Goal: Task Accomplishment & Management: Complete application form

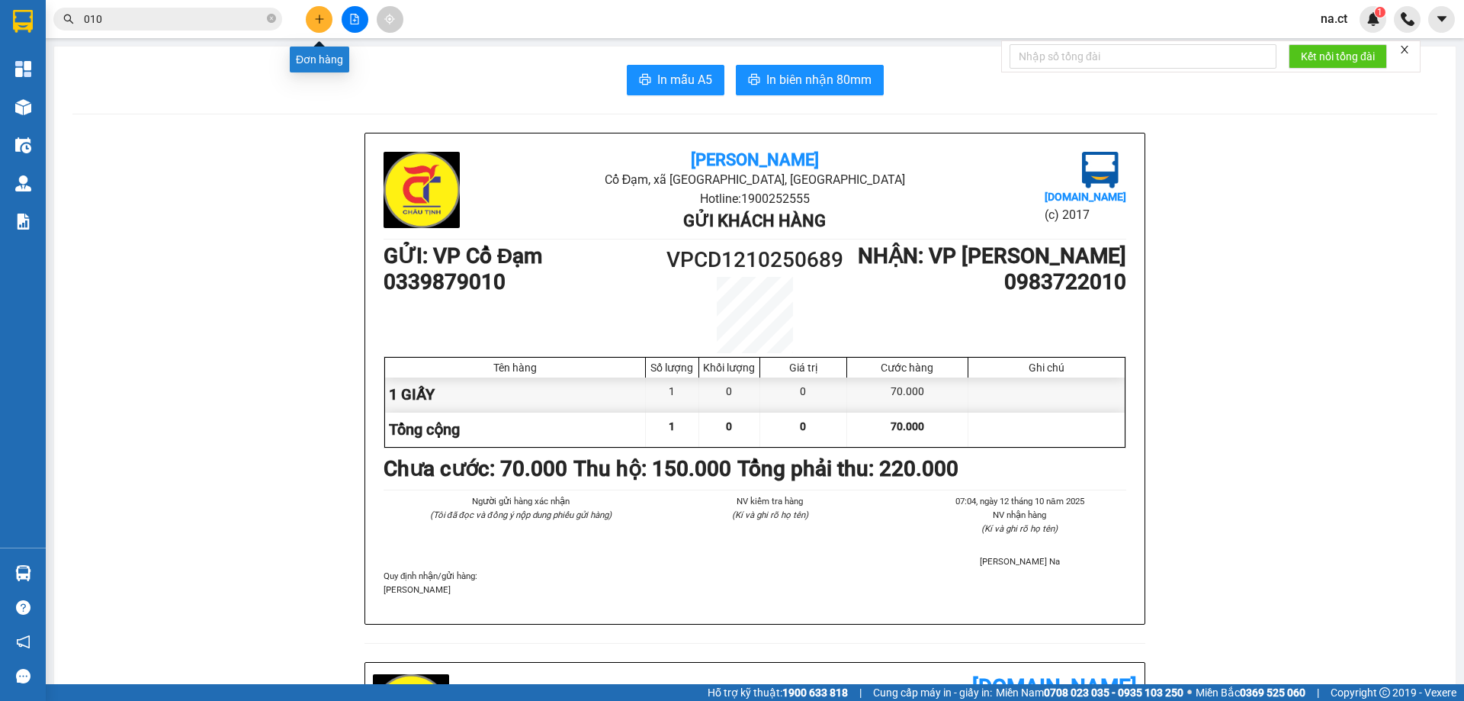
click at [322, 19] on icon "plus" at bounding box center [319, 18] width 8 height 1
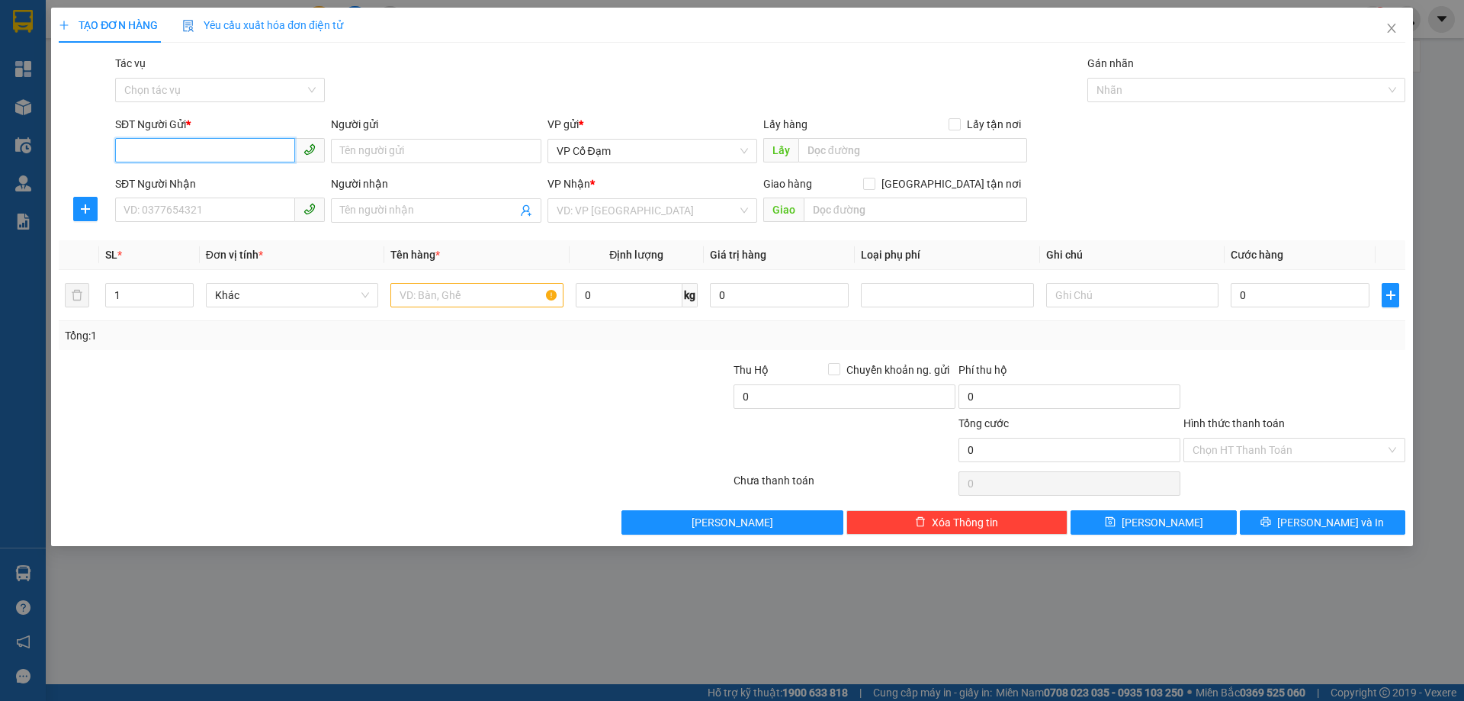
paste input "0328913935"
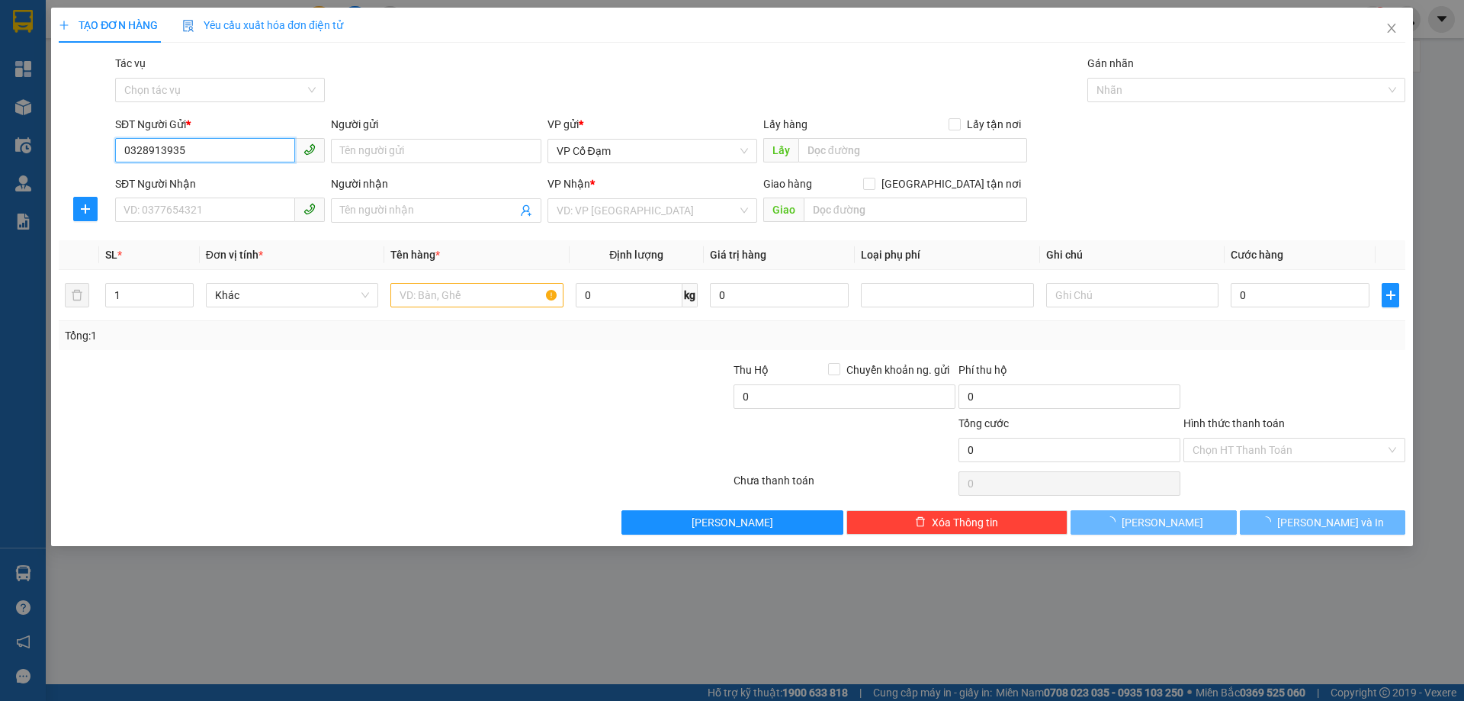
type input "0328913935"
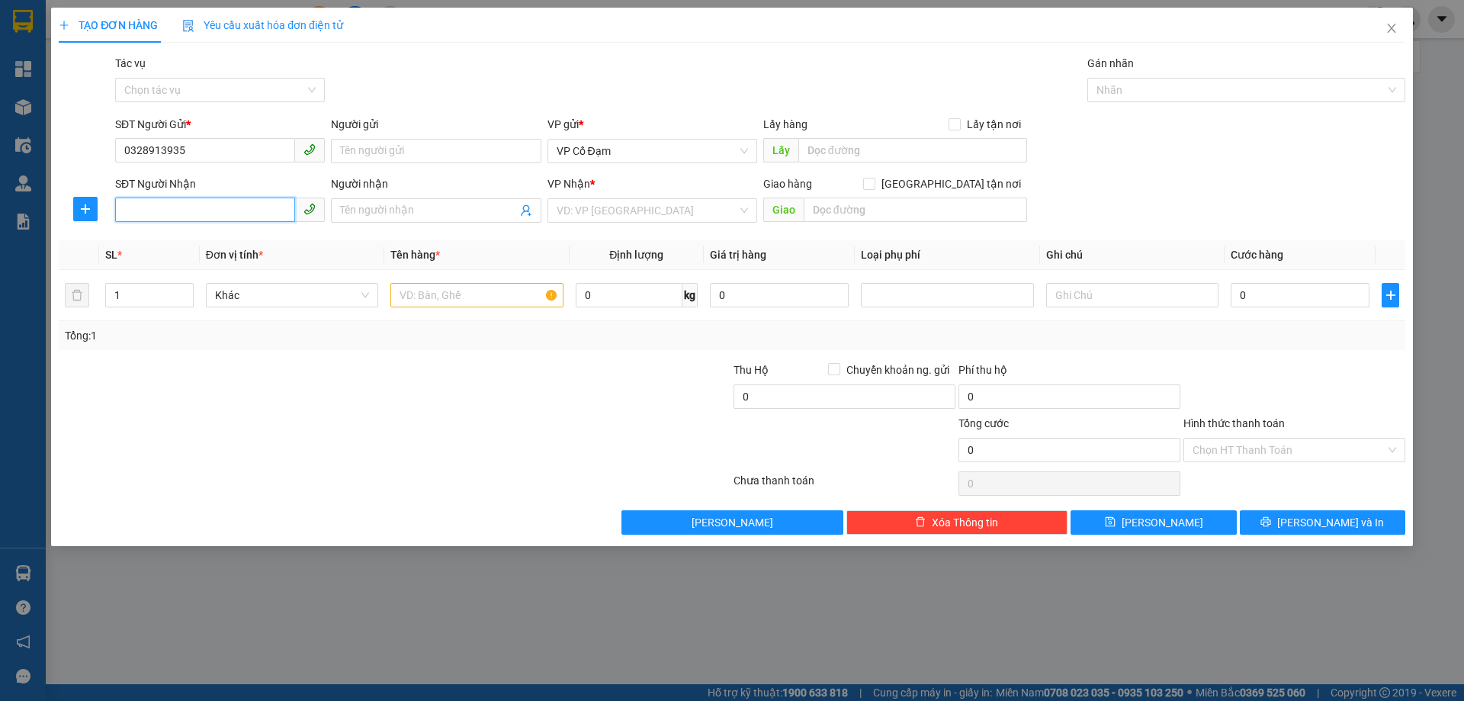
paste input "0862316709"
click at [644, 147] on span "VP Cổ Đạm" at bounding box center [652, 151] width 191 height 23
type input "0862316709"
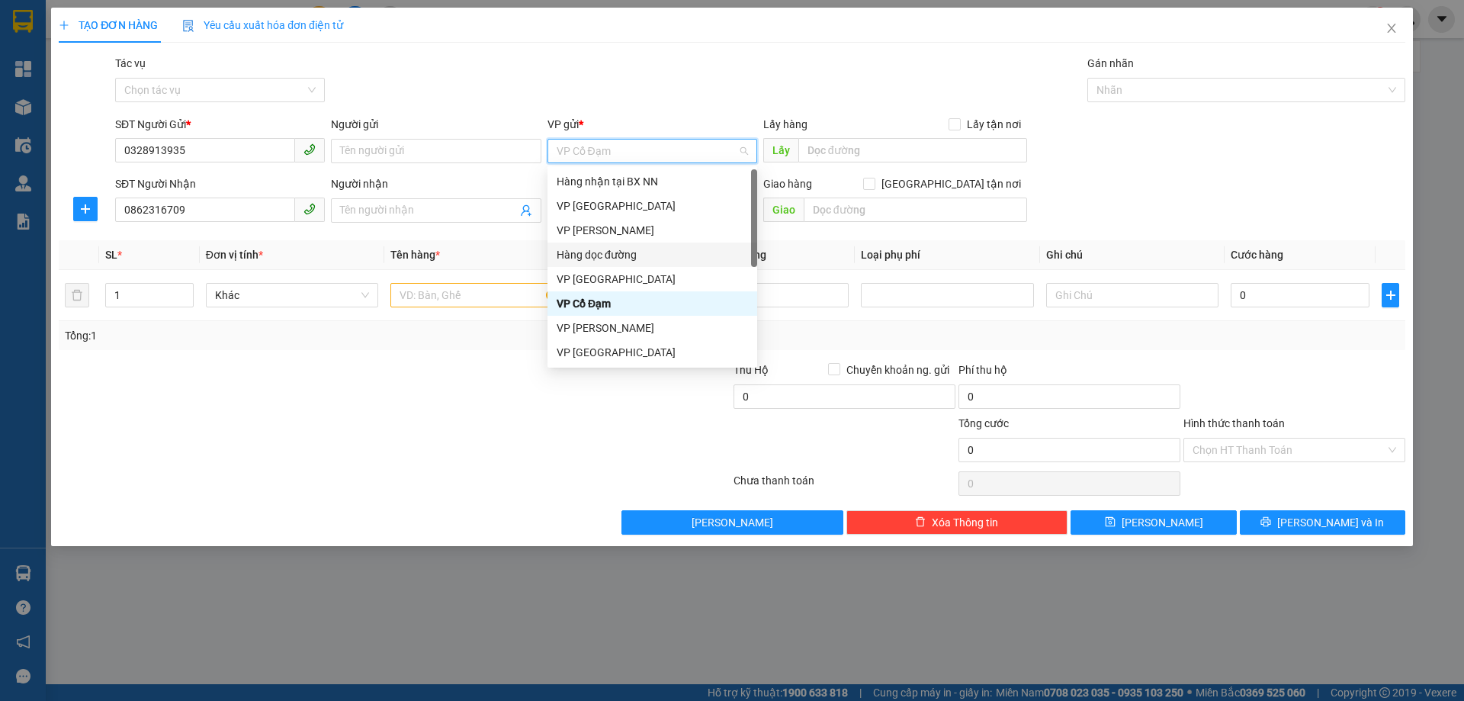
click at [598, 252] on div "Hàng dọc đường" at bounding box center [652, 254] width 191 height 17
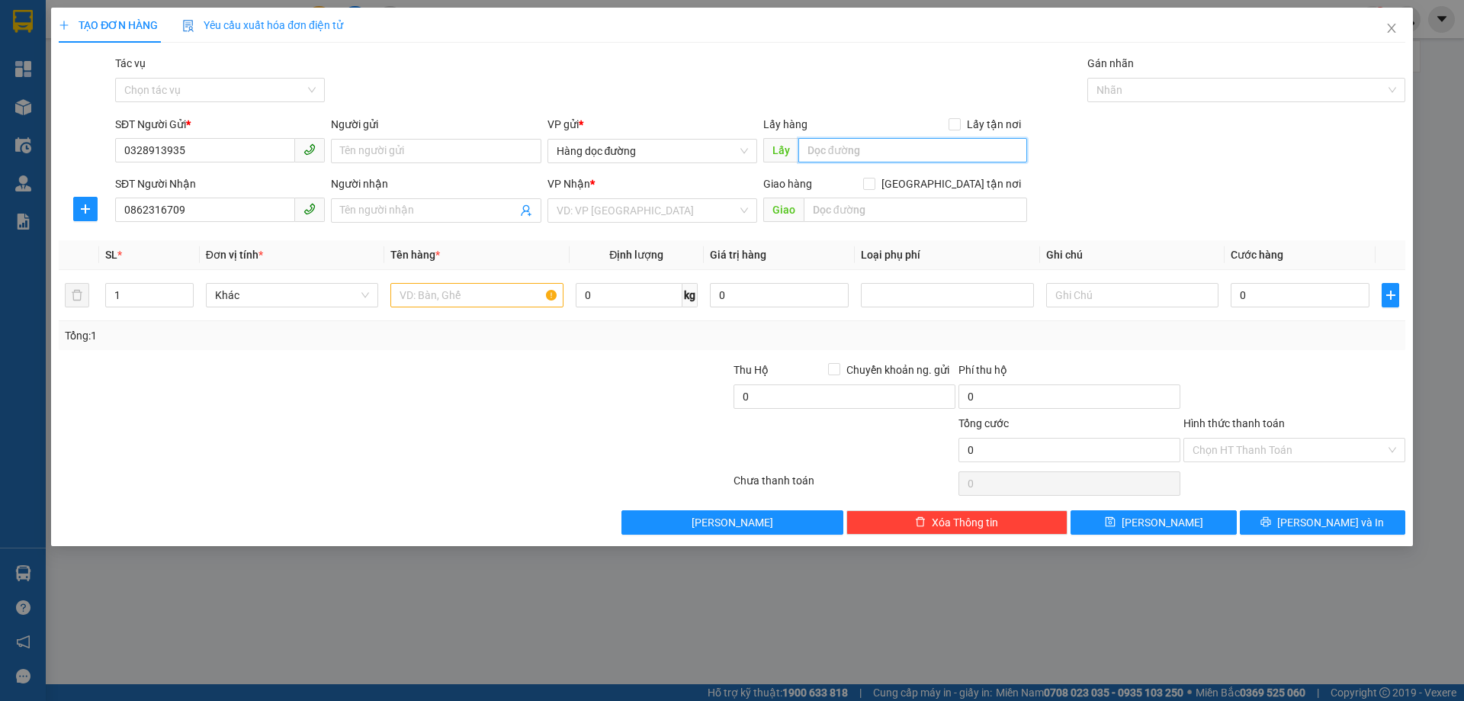
click at [844, 148] on input "text" at bounding box center [912, 150] width 229 height 24
type input "[PERSON_NAME]"
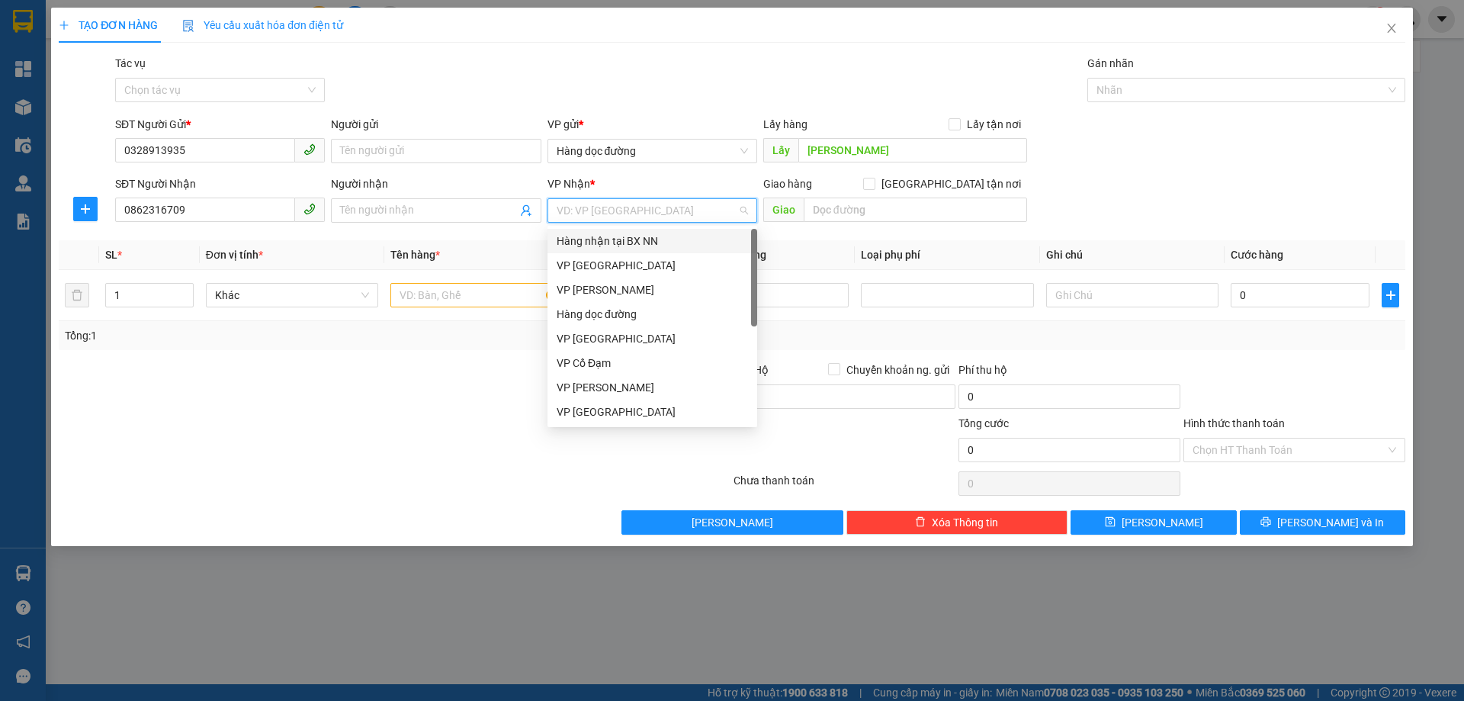
click at [628, 209] on input "search" at bounding box center [647, 210] width 181 height 23
drag, startPoint x: 592, startPoint y: 357, endPoint x: 791, endPoint y: 247, distance: 226.6
click at [593, 351] on div "VP Cổ Đạm" at bounding box center [652, 363] width 210 height 24
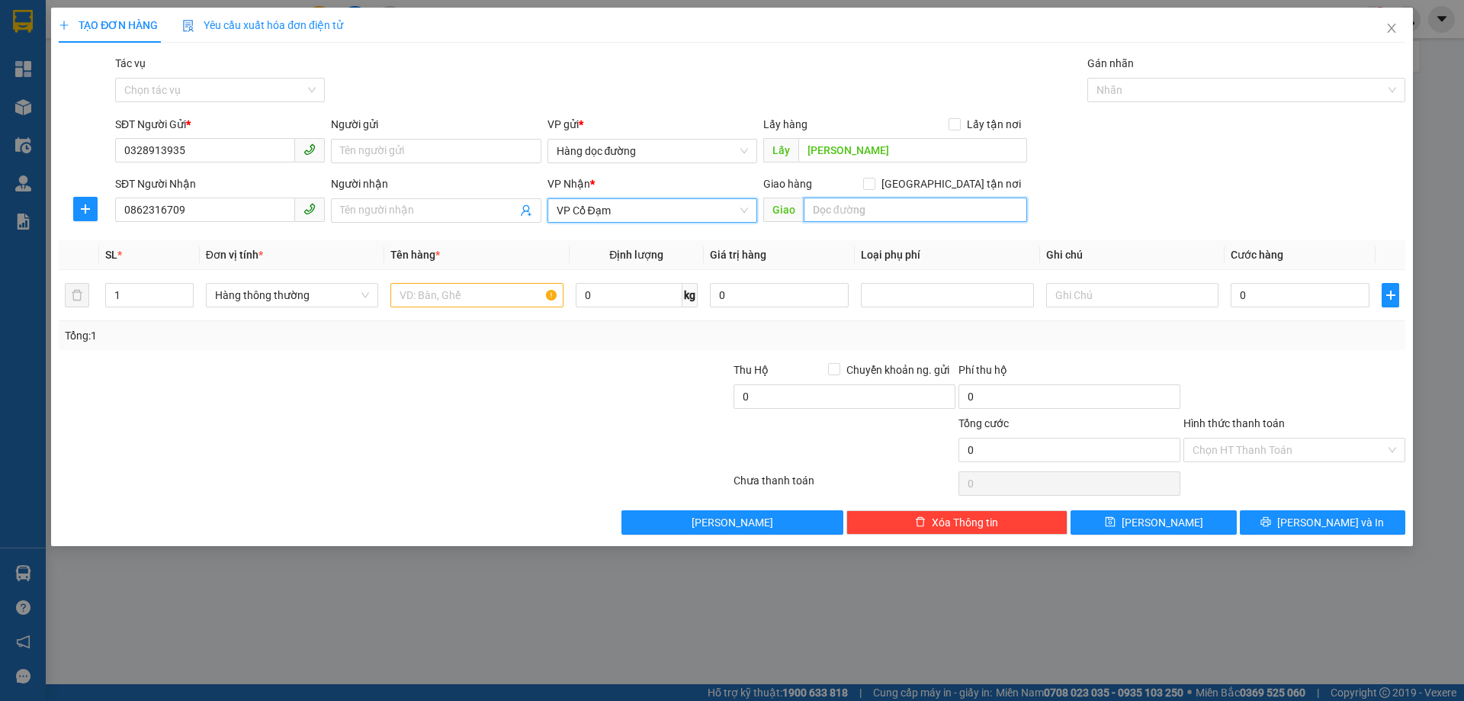
click at [843, 206] on input "text" at bounding box center [915, 209] width 223 height 24
type input "B LÔC"
drag, startPoint x: 467, startPoint y: 293, endPoint x: 475, endPoint y: 279, distance: 16.1
click at [467, 293] on input "text" at bounding box center [476, 295] width 172 height 24
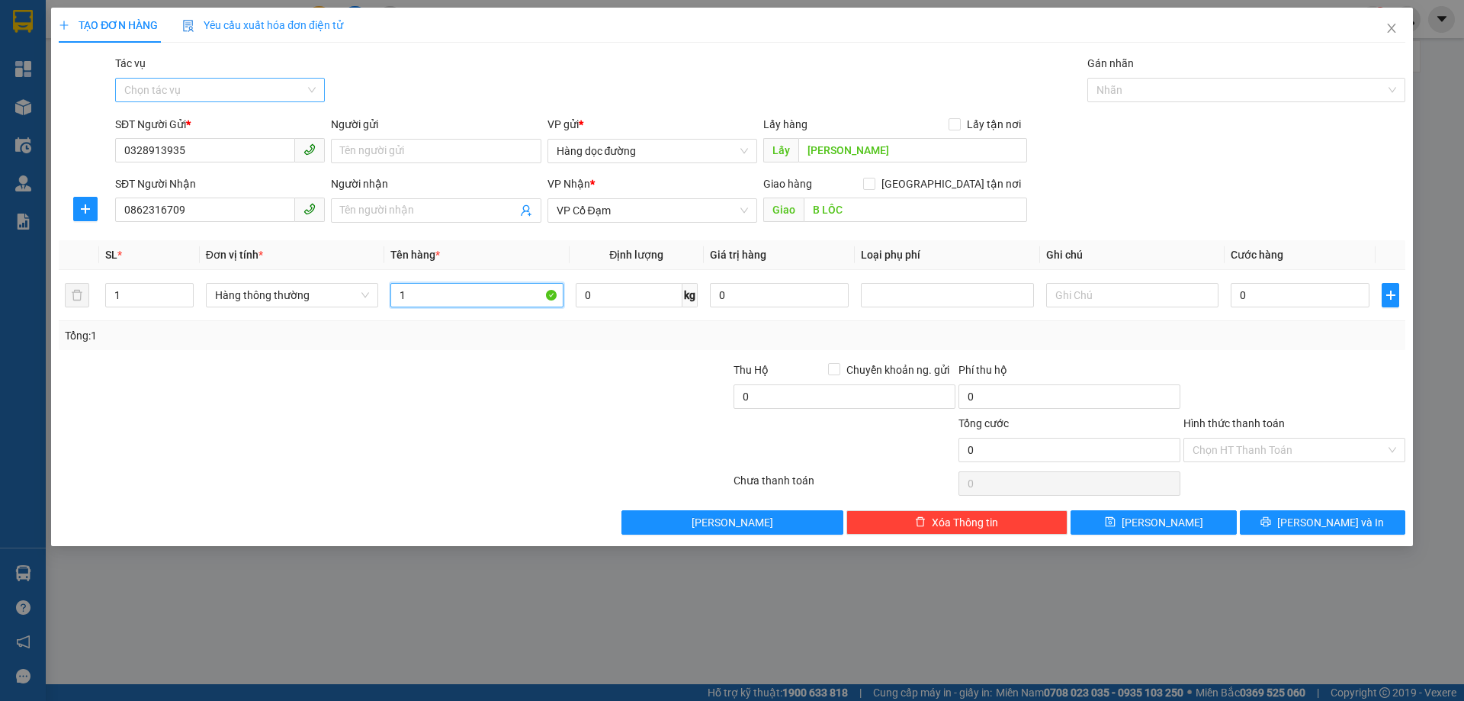
type input "1"
click at [185, 91] on input "Tác vụ" at bounding box center [214, 90] width 181 height 23
click at [178, 118] on div "Nhập hàng lên xe" at bounding box center [219, 120] width 191 height 17
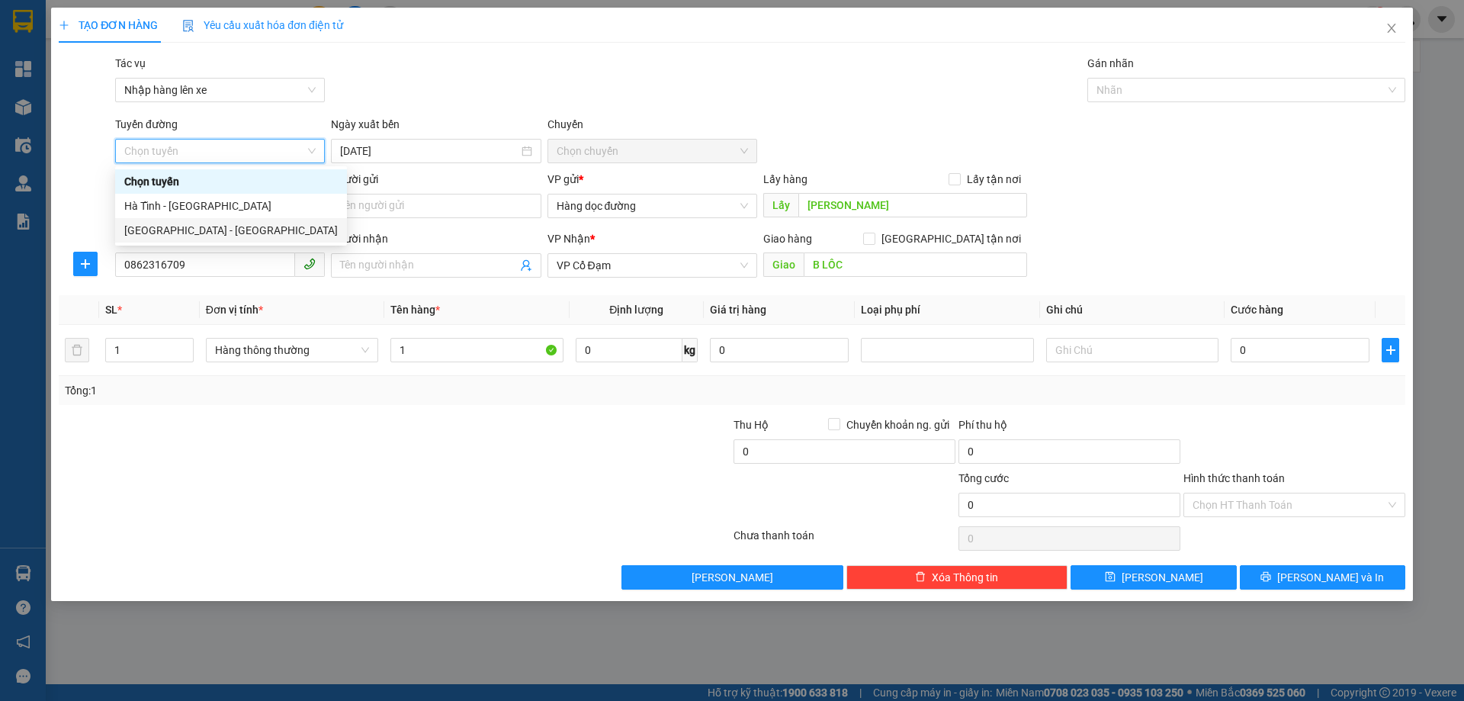
click at [165, 231] on div "[GEOGRAPHIC_DATA] - [GEOGRAPHIC_DATA]" at bounding box center [230, 230] width 213 height 17
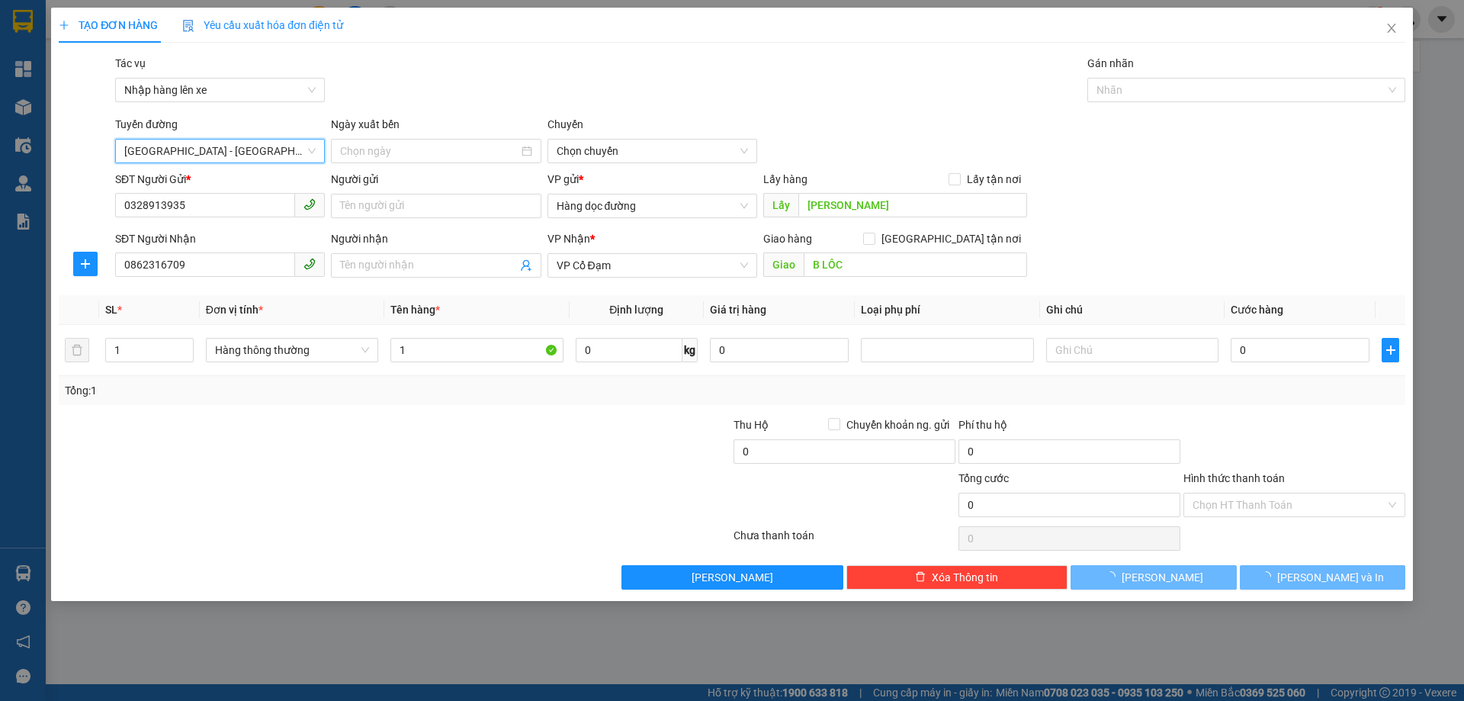
type input "[DATE]"
click at [647, 145] on span "08:30 (TC) - (Đã hủy)" at bounding box center [652, 151] width 191 height 23
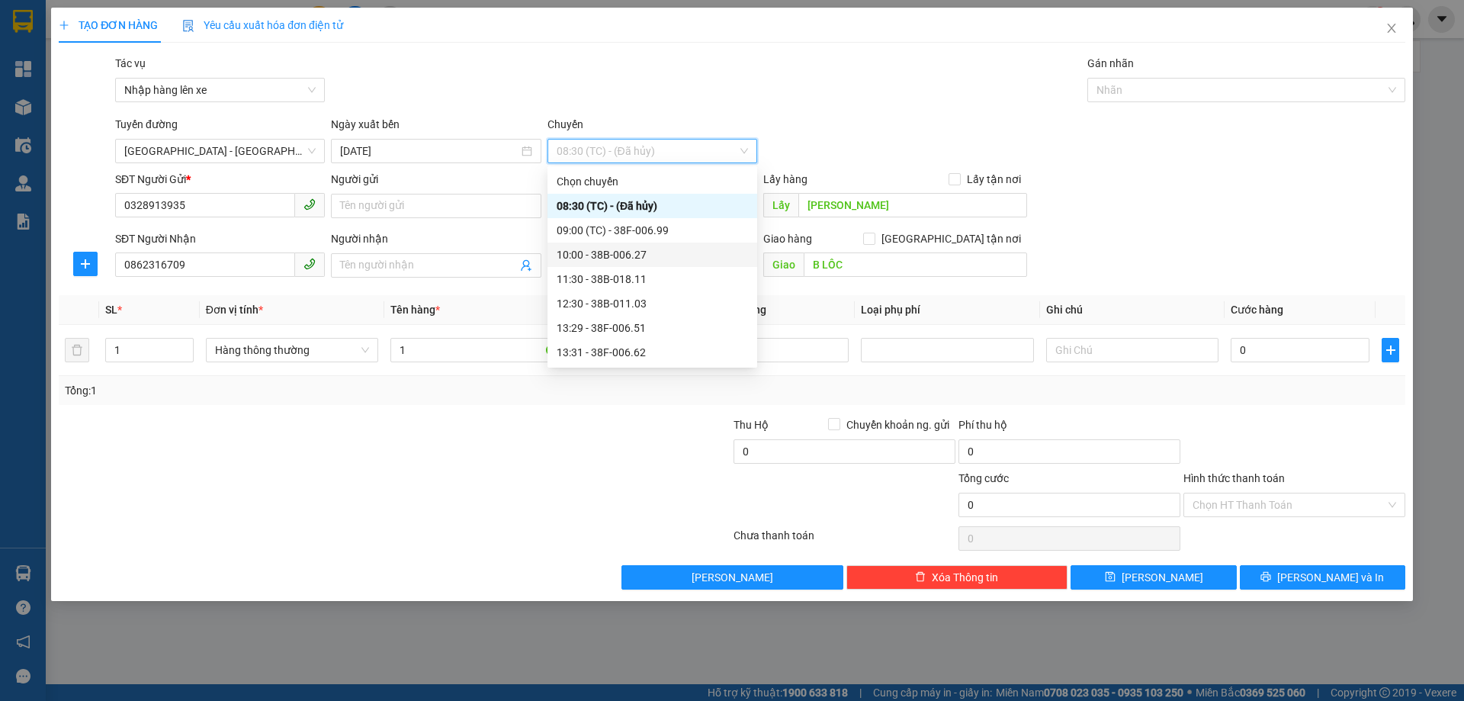
click at [628, 253] on div "10:00 - 38B-006.27" at bounding box center [652, 254] width 191 height 17
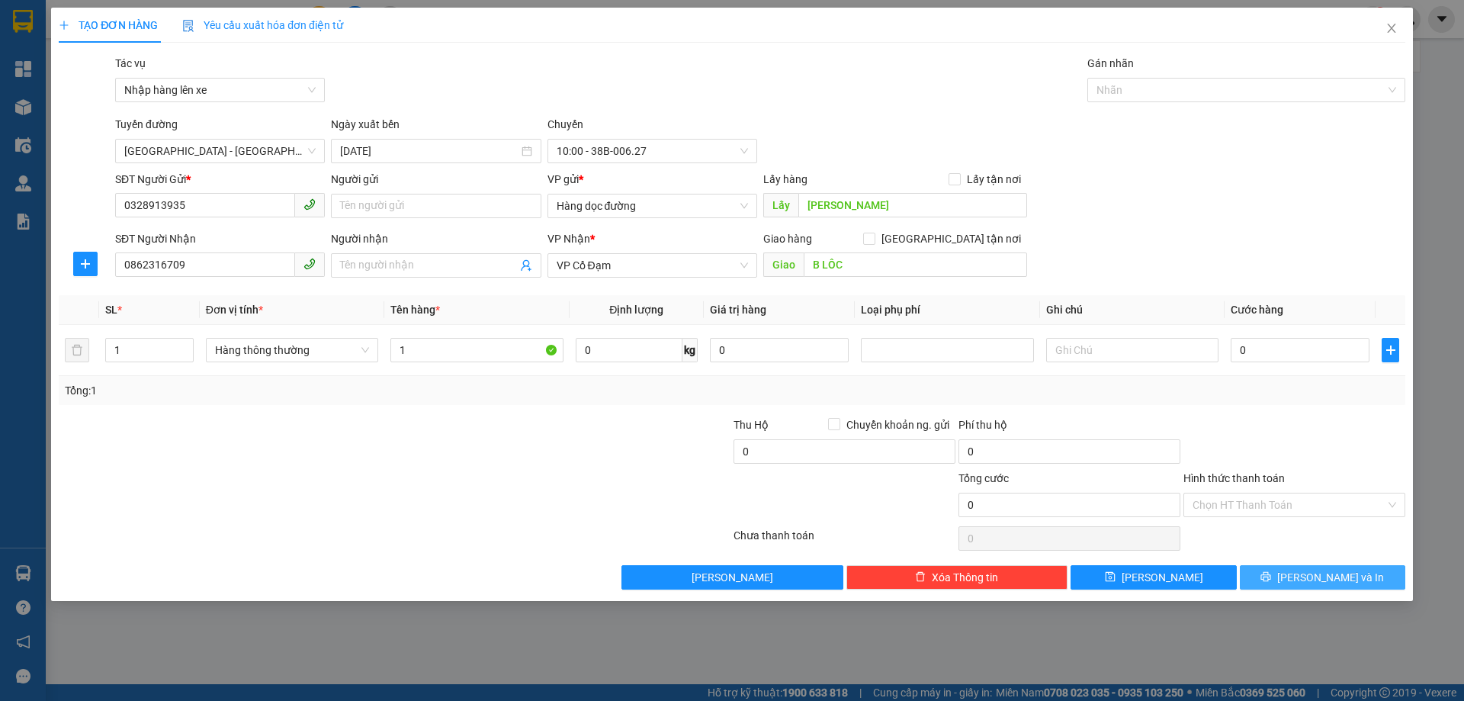
click at [1333, 573] on span "[PERSON_NAME] và In" at bounding box center [1330, 577] width 107 height 17
